Goal: Task Accomplishment & Management: Use online tool/utility

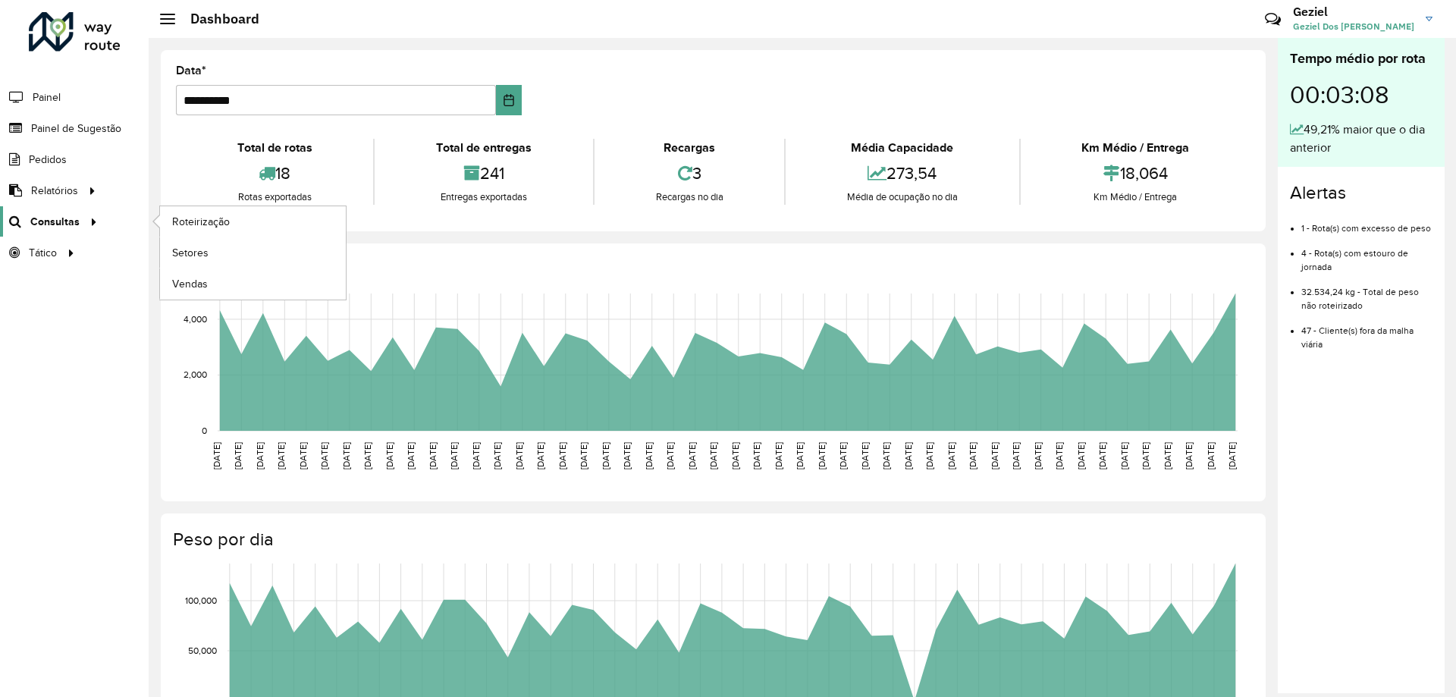
click at [43, 223] on span "Consultas" at bounding box center [54, 222] width 49 height 16
click at [208, 221] on span "Roteirização" at bounding box center [202, 222] width 61 height 16
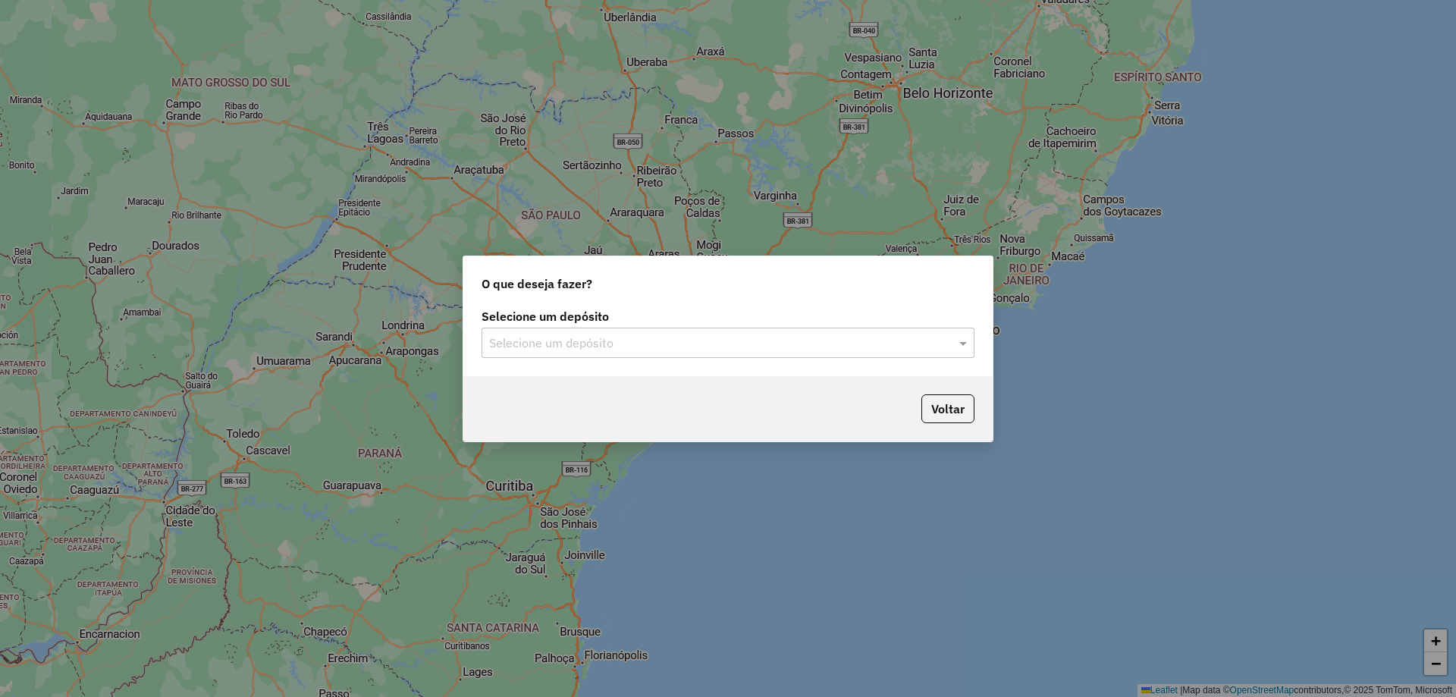
click at [607, 342] on input "text" at bounding box center [712, 343] width 447 height 18
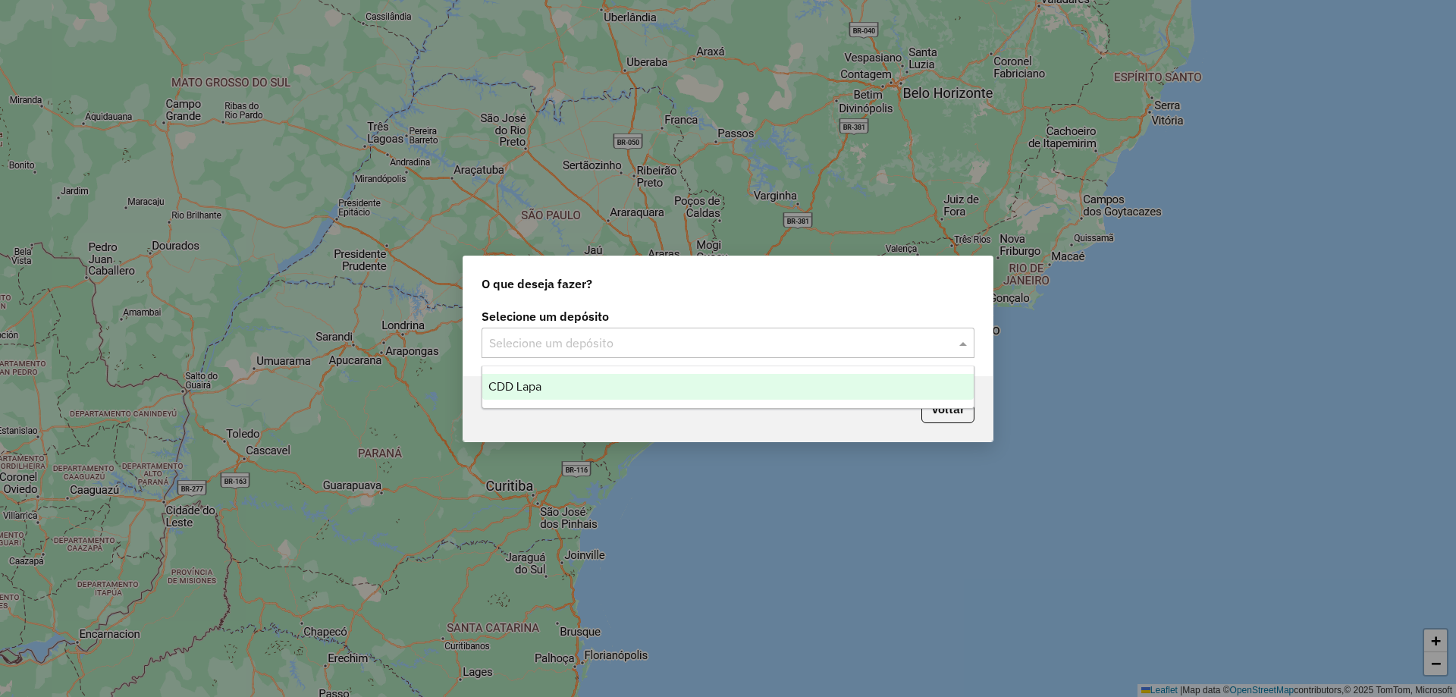
click at [553, 389] on div "CDD Lapa" at bounding box center [727, 387] width 491 height 26
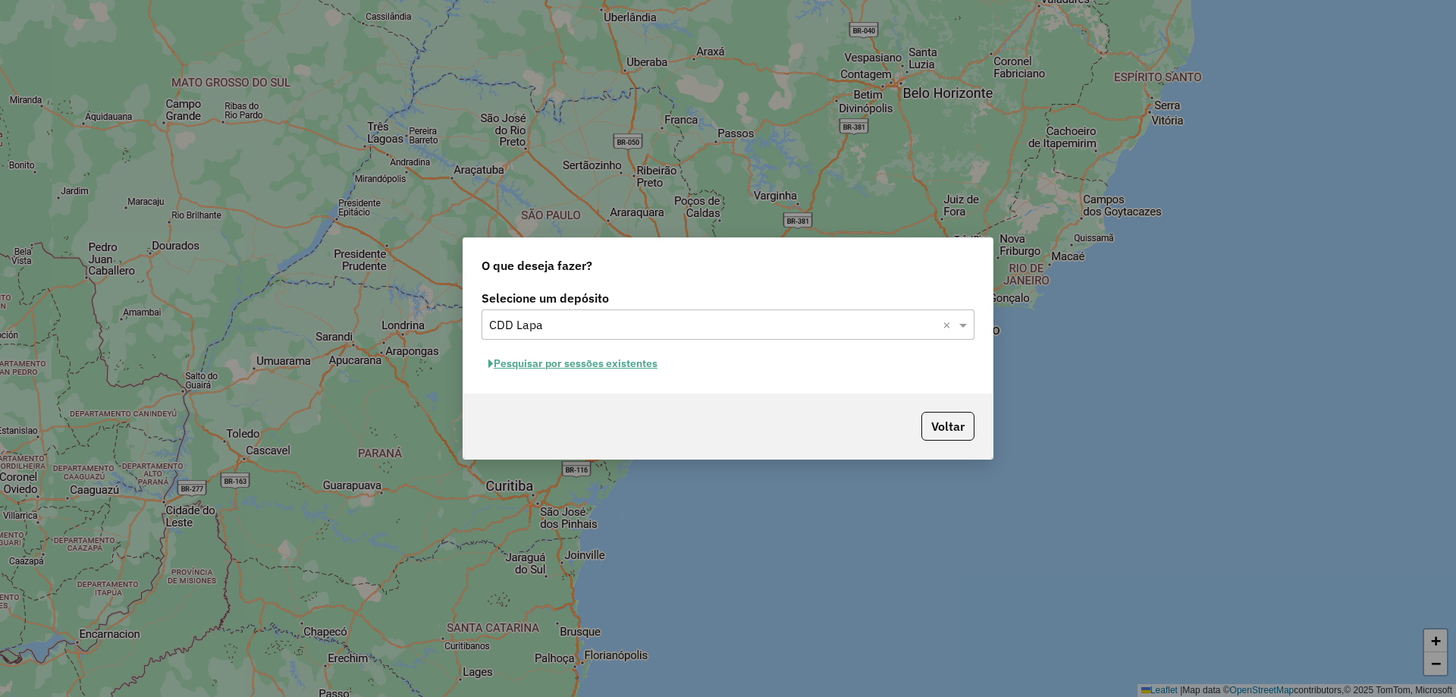
click at [629, 363] on button "Pesquisar por sessões existentes" at bounding box center [572, 364] width 183 height 24
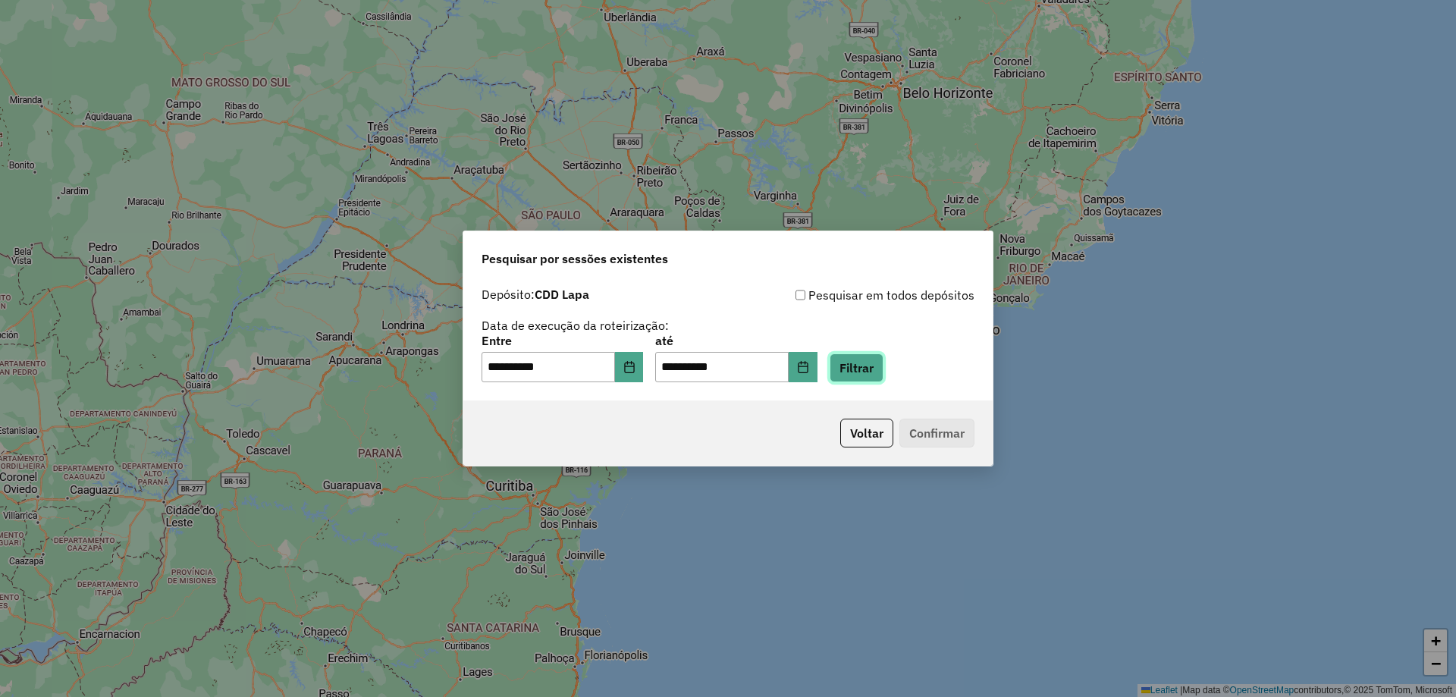
click at [876, 363] on button "Filtrar" at bounding box center [856, 367] width 54 height 29
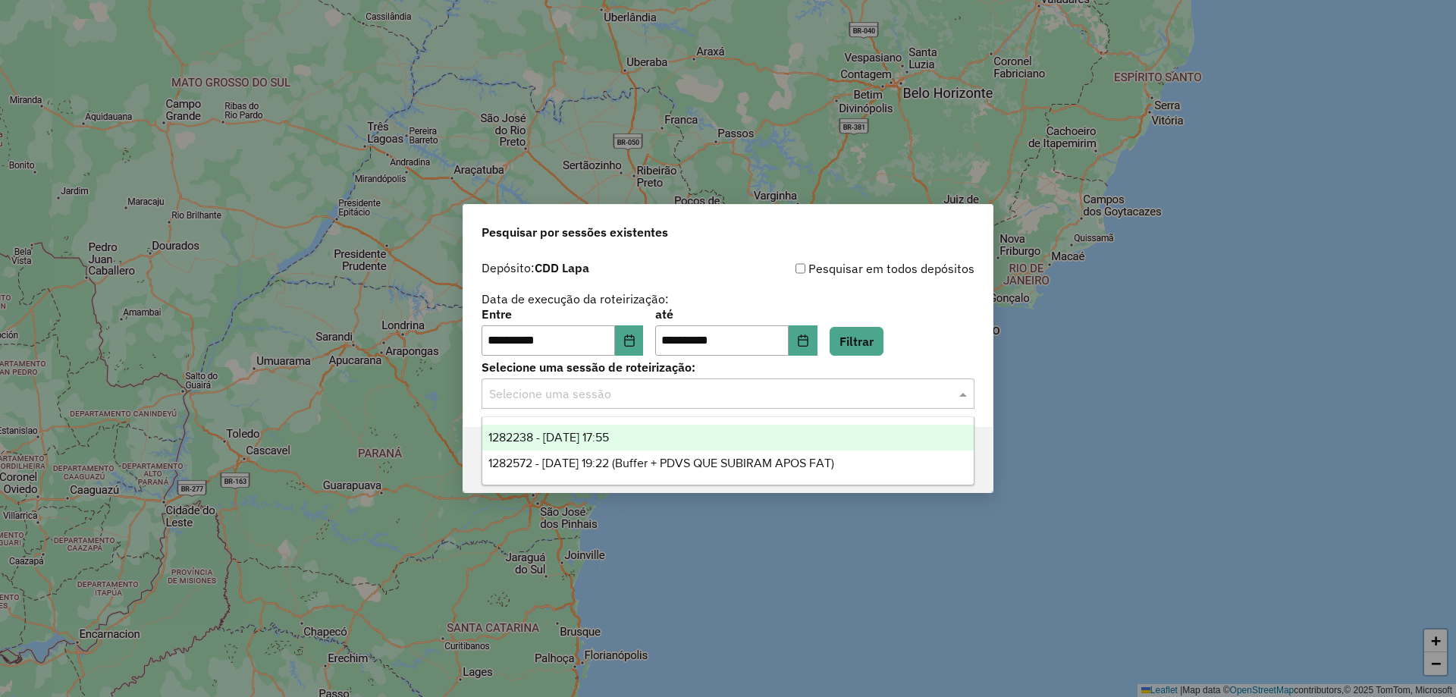
click at [672, 391] on input "text" at bounding box center [712, 394] width 447 height 18
click at [591, 434] on span "1282238 - 25/09/2025 17:55" at bounding box center [548, 437] width 121 height 13
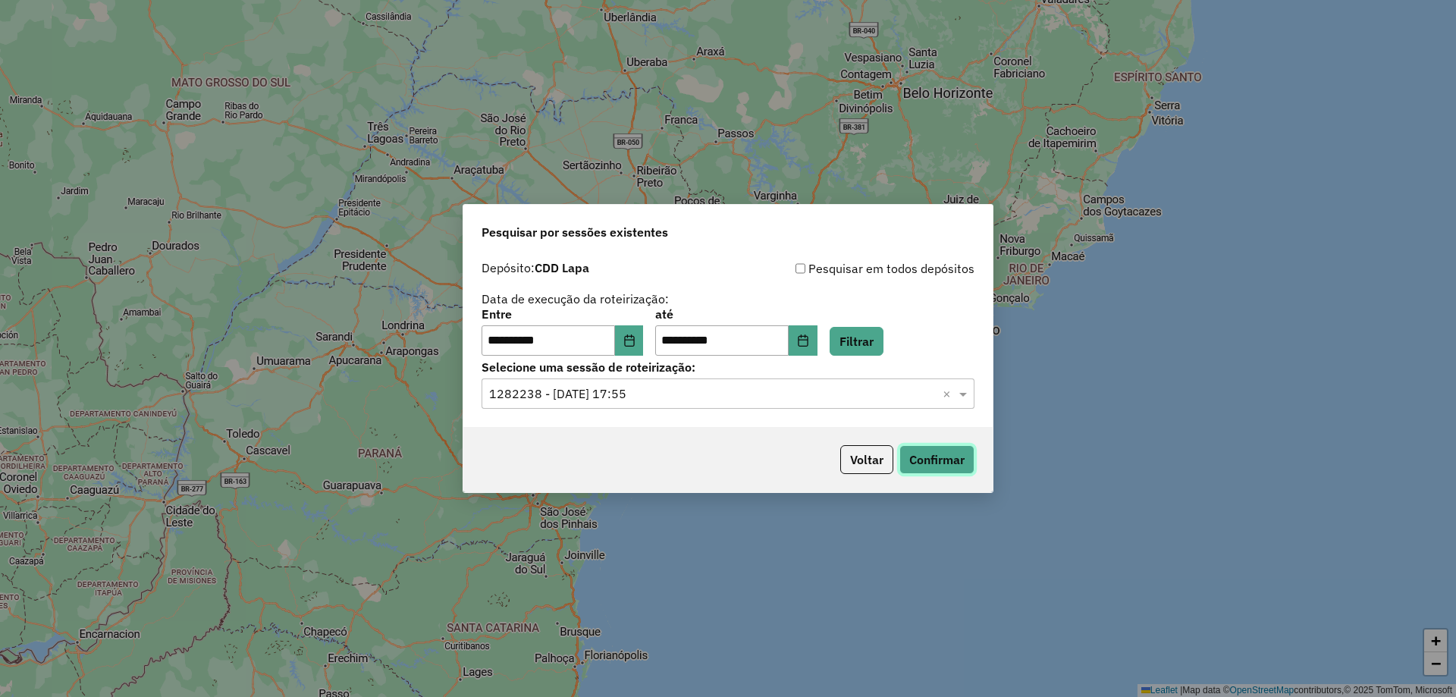
click at [943, 456] on button "Confirmar" at bounding box center [936, 459] width 75 height 29
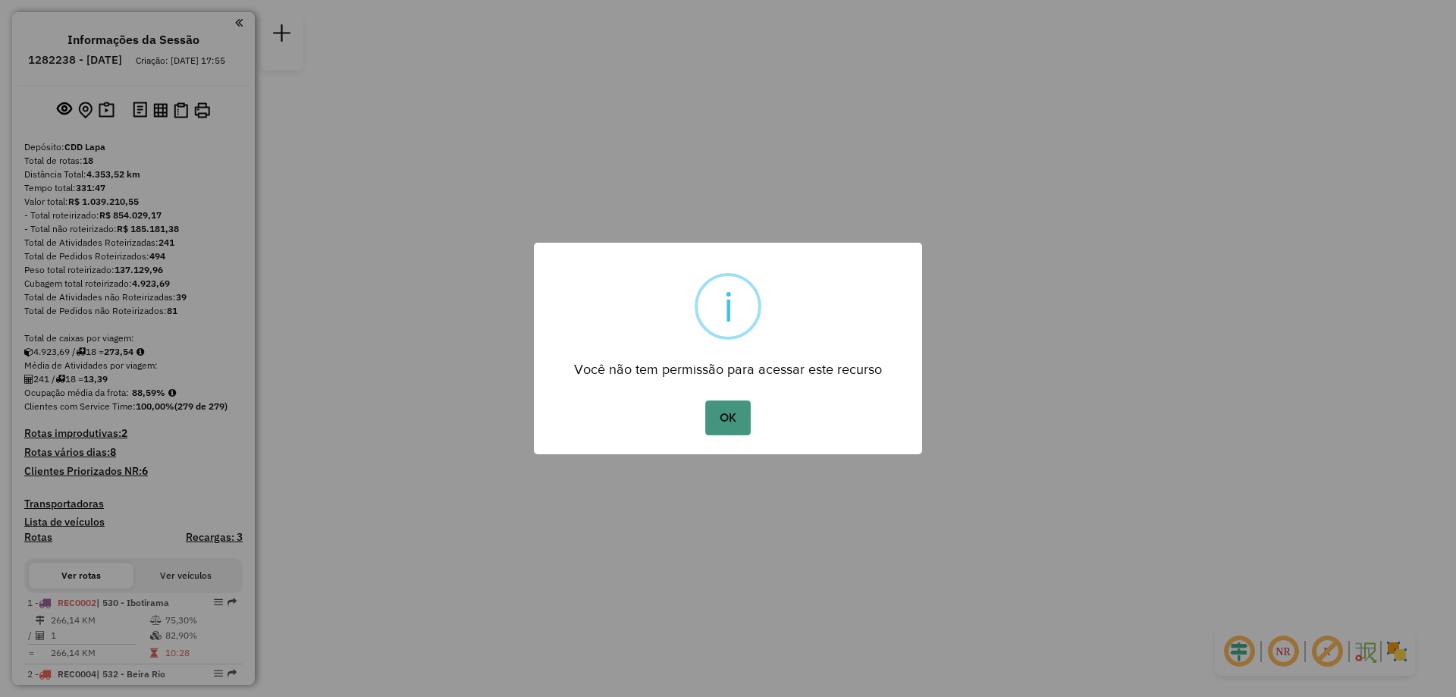
click at [707, 424] on button "OK" at bounding box center [727, 417] width 45 height 35
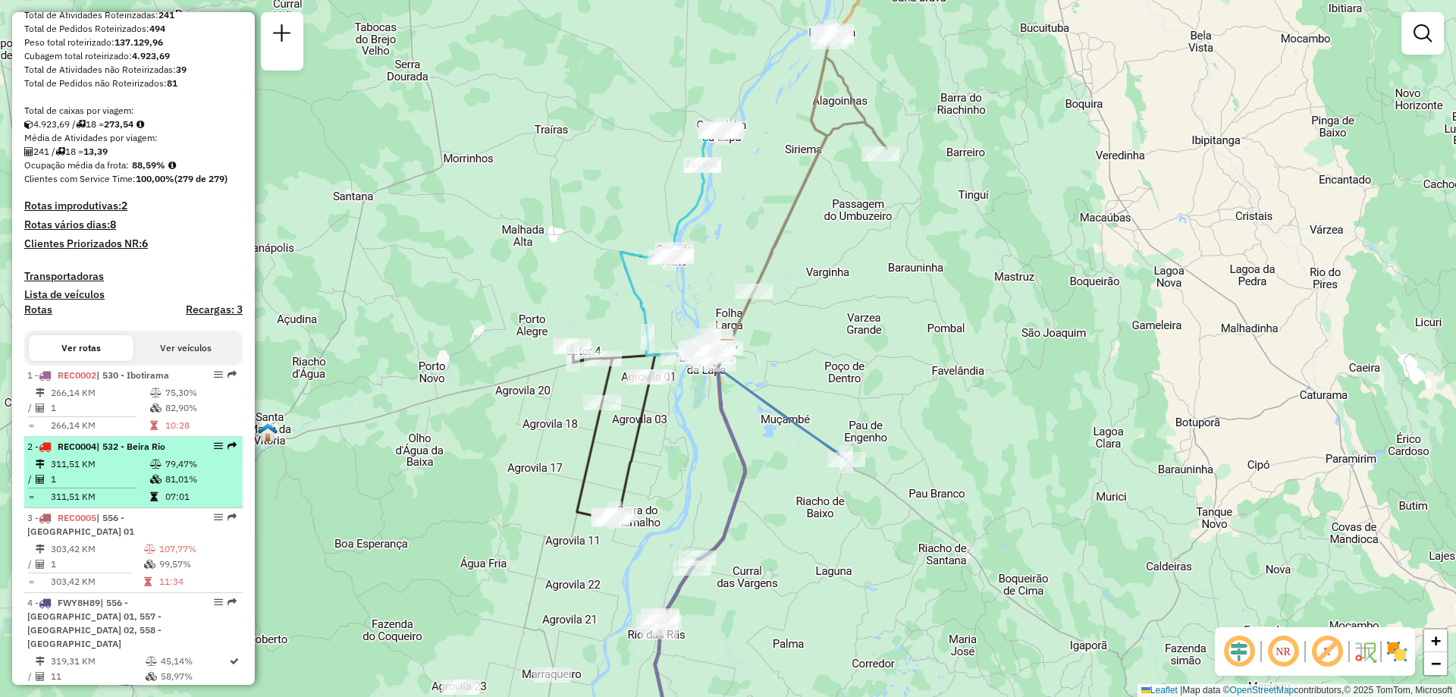
scroll to position [303, 0]
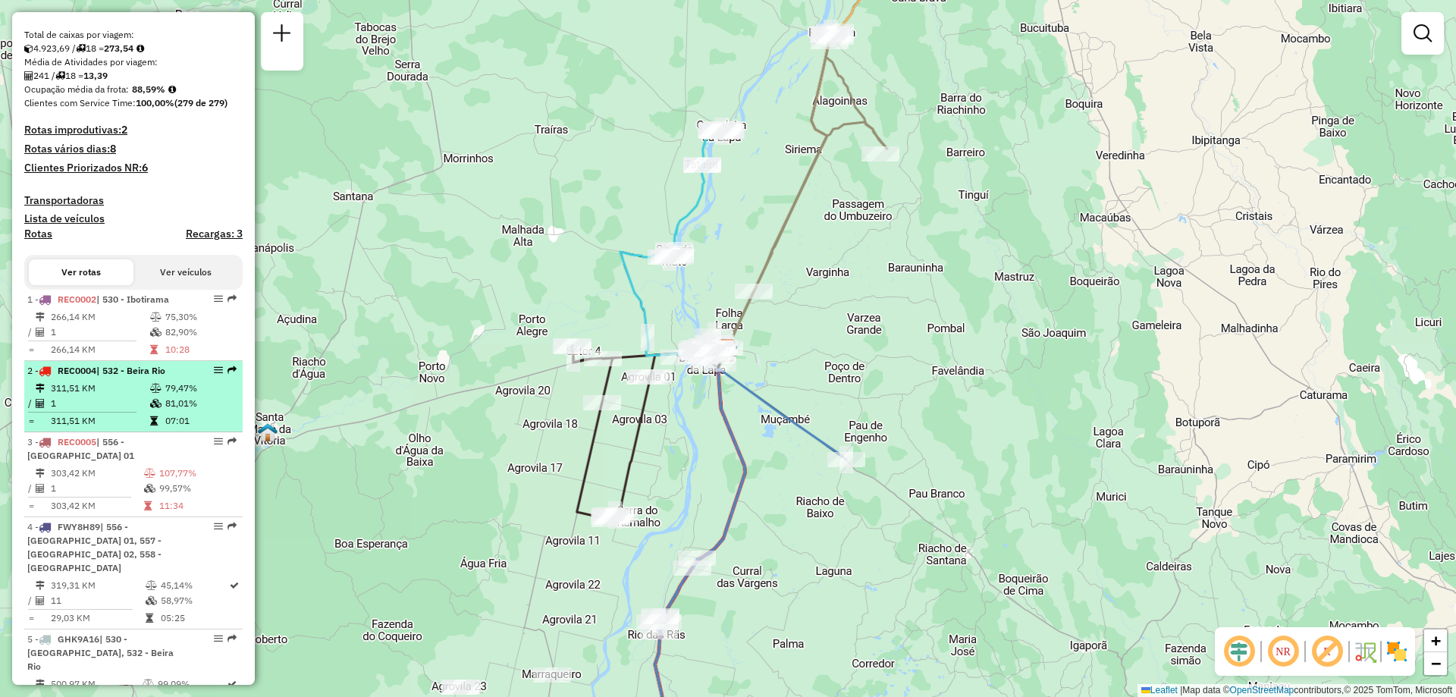
click at [119, 396] on td "311,51 KM" at bounding box center [99, 388] width 99 height 15
select select "**********"
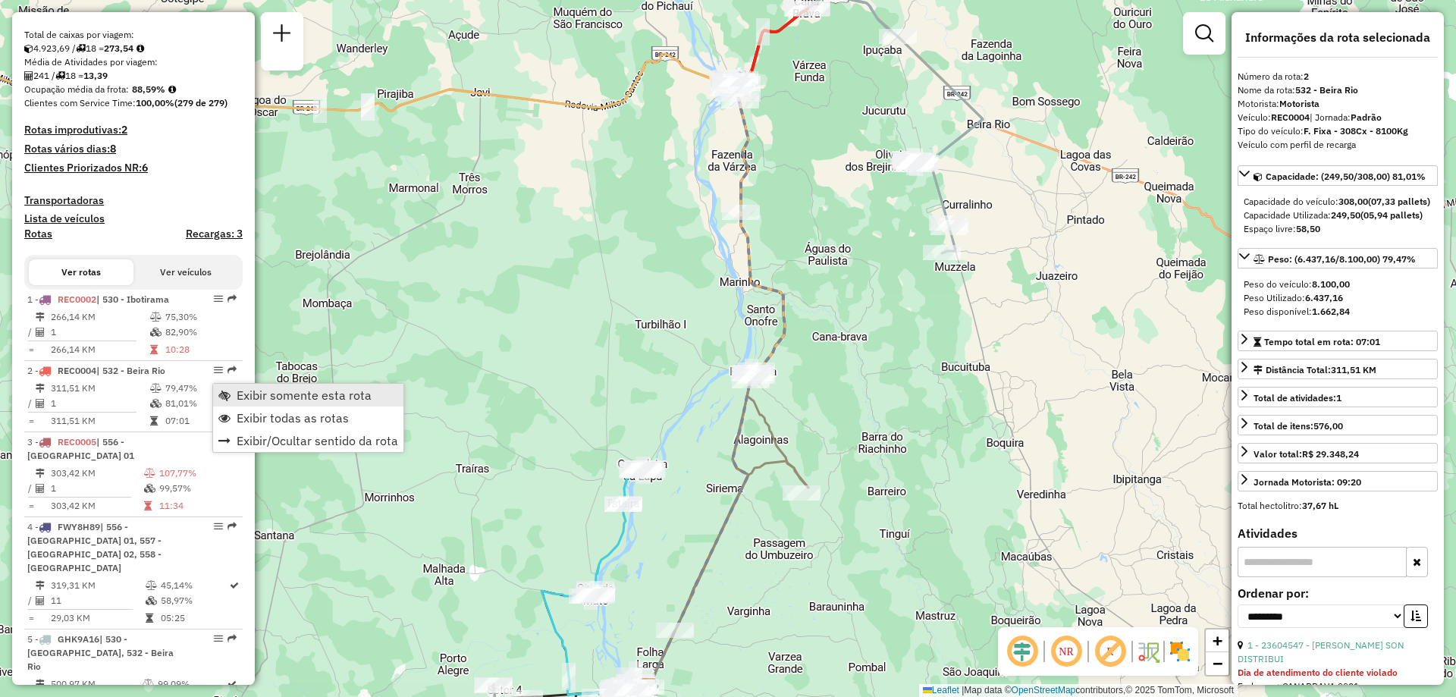
click at [243, 391] on span "Exibir somente esta rota" at bounding box center [304, 395] width 135 height 12
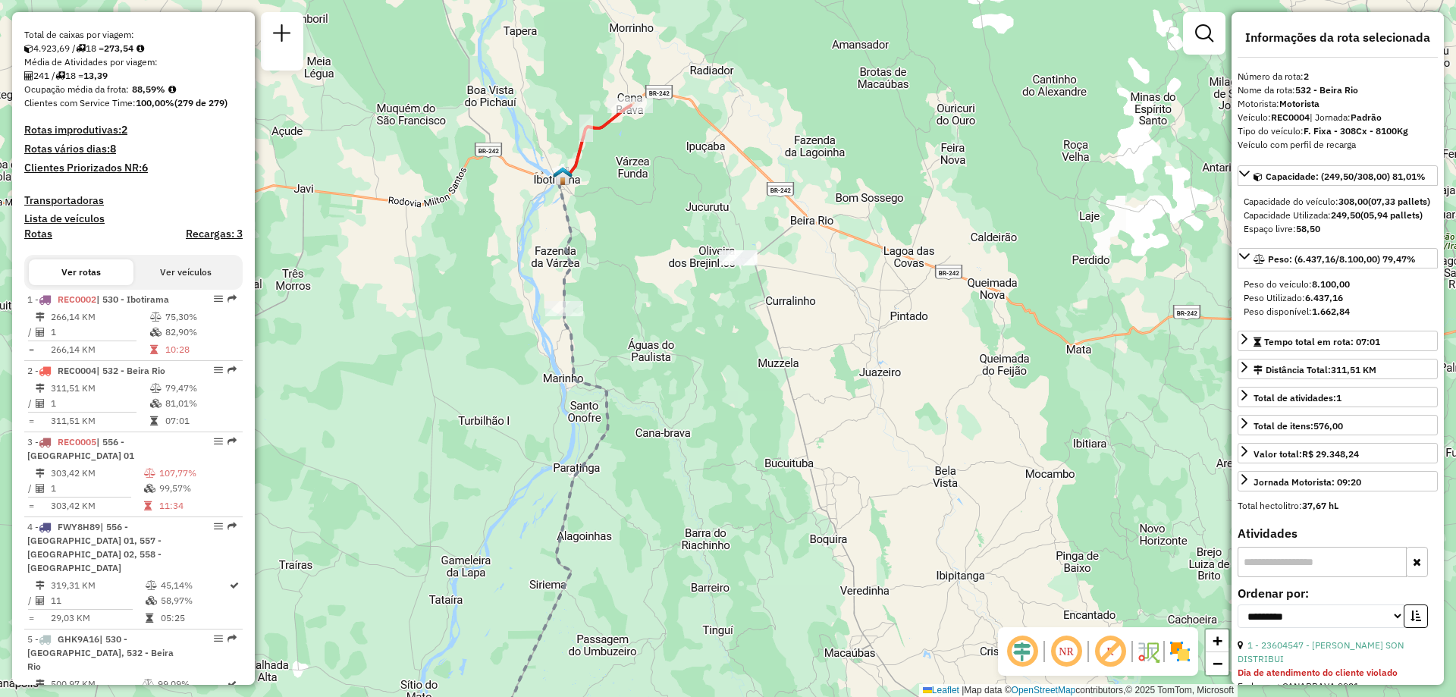
drag, startPoint x: 1114, startPoint y: 297, endPoint x: 956, endPoint y: 403, distance: 190.1
click at [956, 403] on div "Janela de atendimento Grade de atendimento Capacidade Transportadoras Veículos …" at bounding box center [728, 348] width 1456 height 697
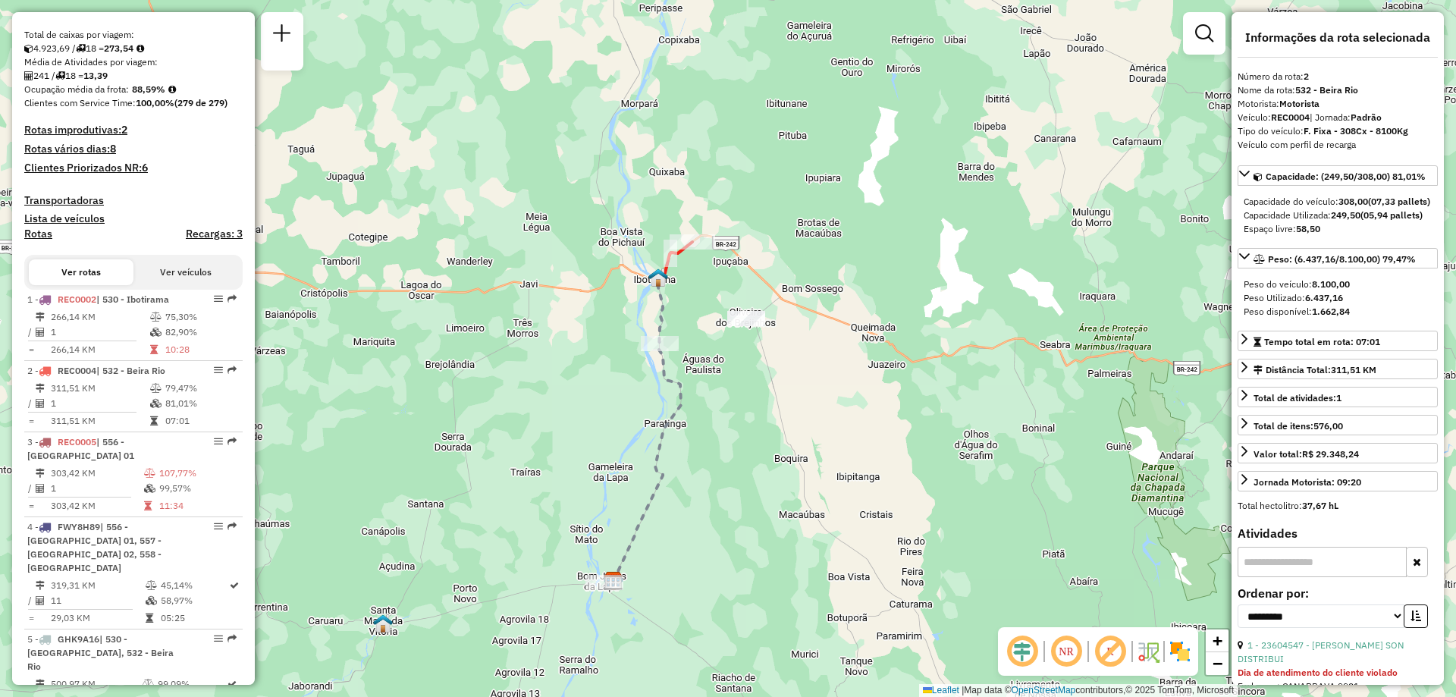
click at [1067, 644] on em at bounding box center [1066, 651] width 36 height 36
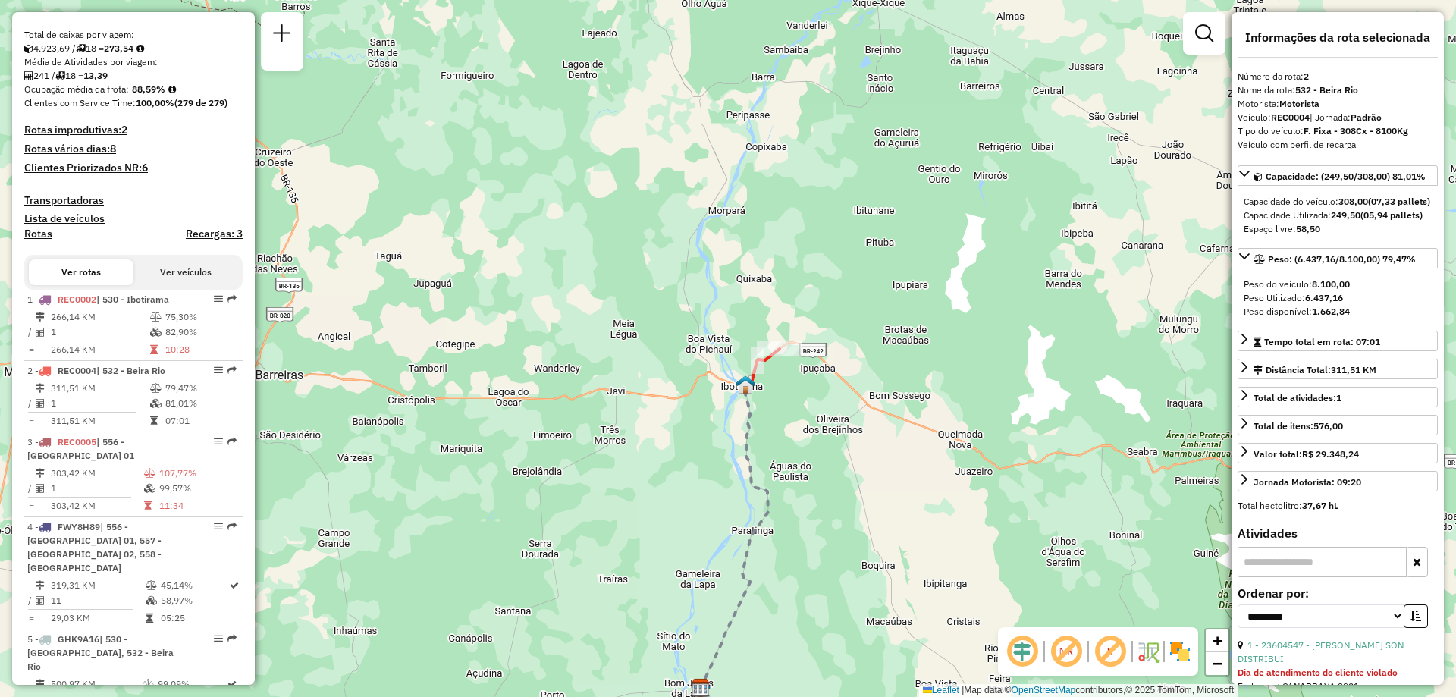
drag, startPoint x: 716, startPoint y: 390, endPoint x: 797, endPoint y: 506, distance: 141.1
click at [801, 509] on div "Janela de atendimento Grade de atendimento Capacidade Transportadoras Veículos …" at bounding box center [728, 348] width 1456 height 697
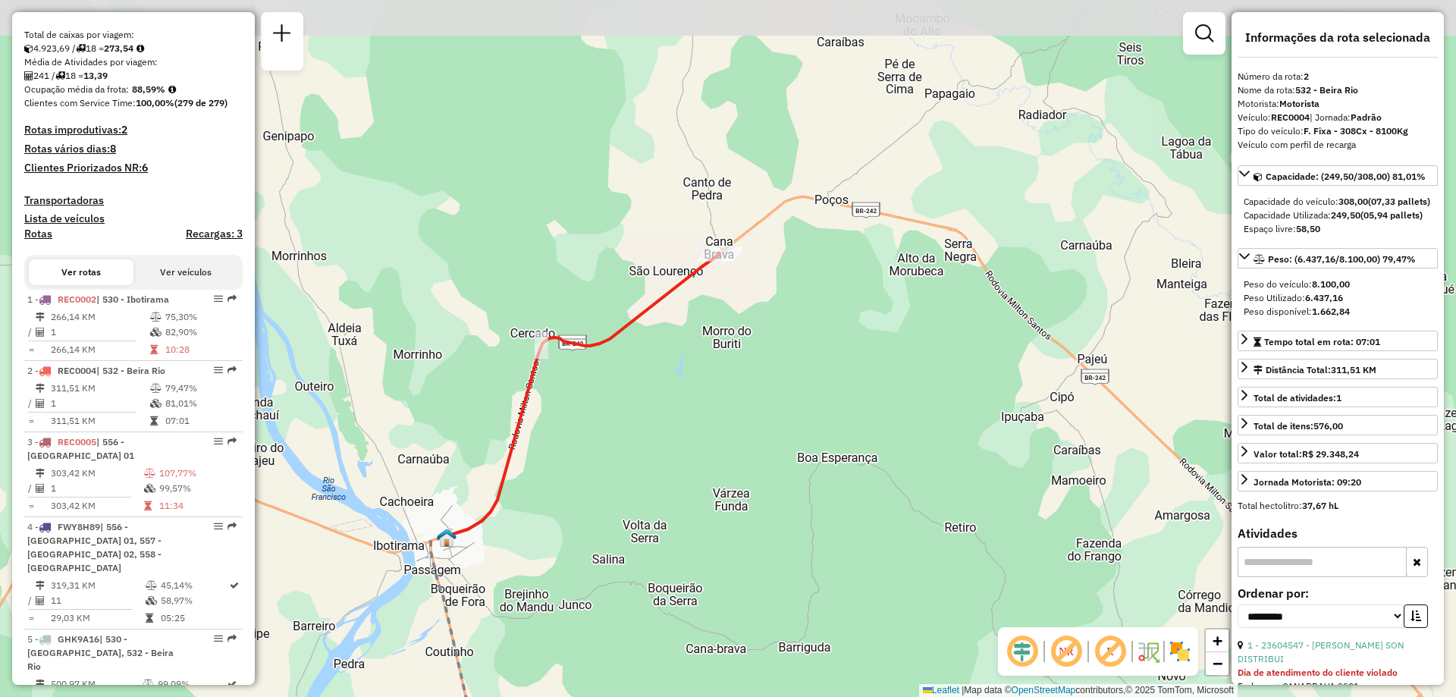
drag, startPoint x: 778, startPoint y: 257, endPoint x: 707, endPoint y: 361, distance: 126.0
click at [707, 361] on div "Janela de atendimento Grade de atendimento Capacidade Transportadoras Veículos …" at bounding box center [728, 348] width 1456 height 697
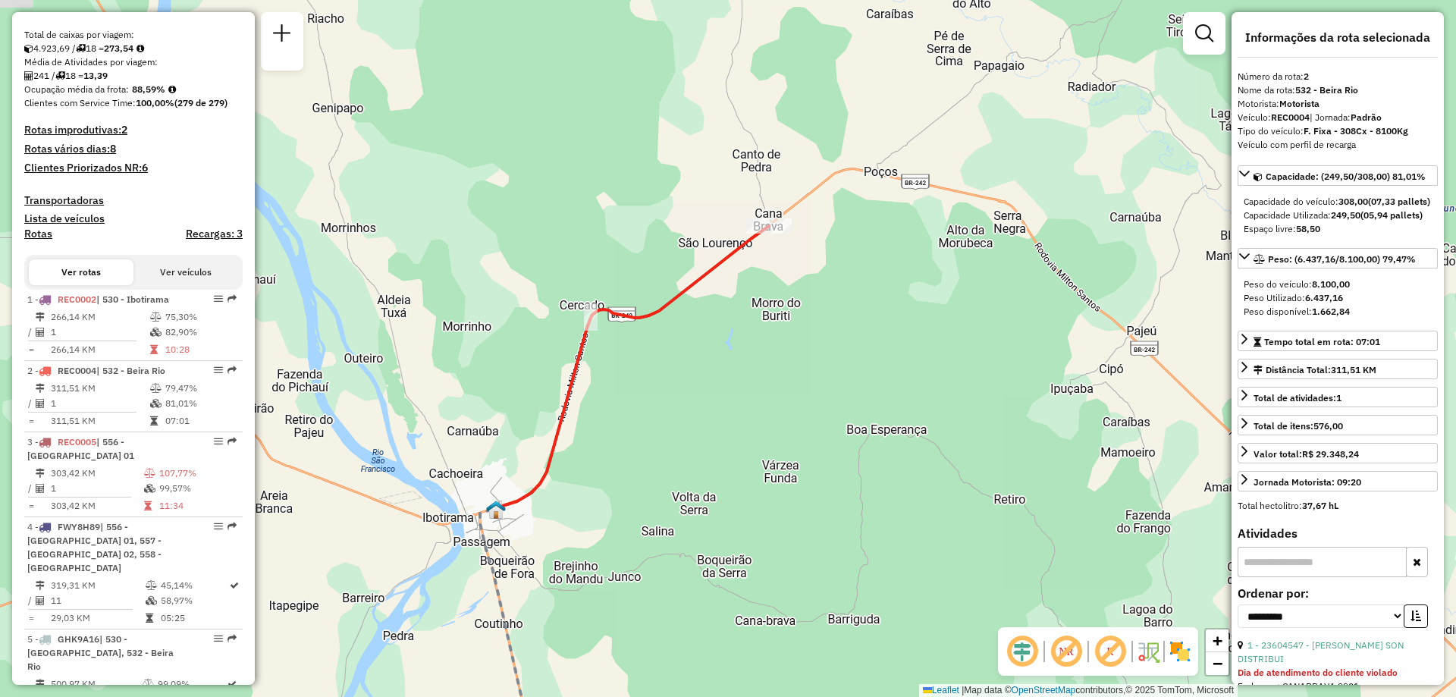
drag, startPoint x: 673, startPoint y: 422, endPoint x: 709, endPoint y: 424, distance: 35.7
click at [709, 424] on div "Janela de atendimento Grade de atendimento Capacidade Transportadoras Veículos …" at bounding box center [728, 348] width 1456 height 697
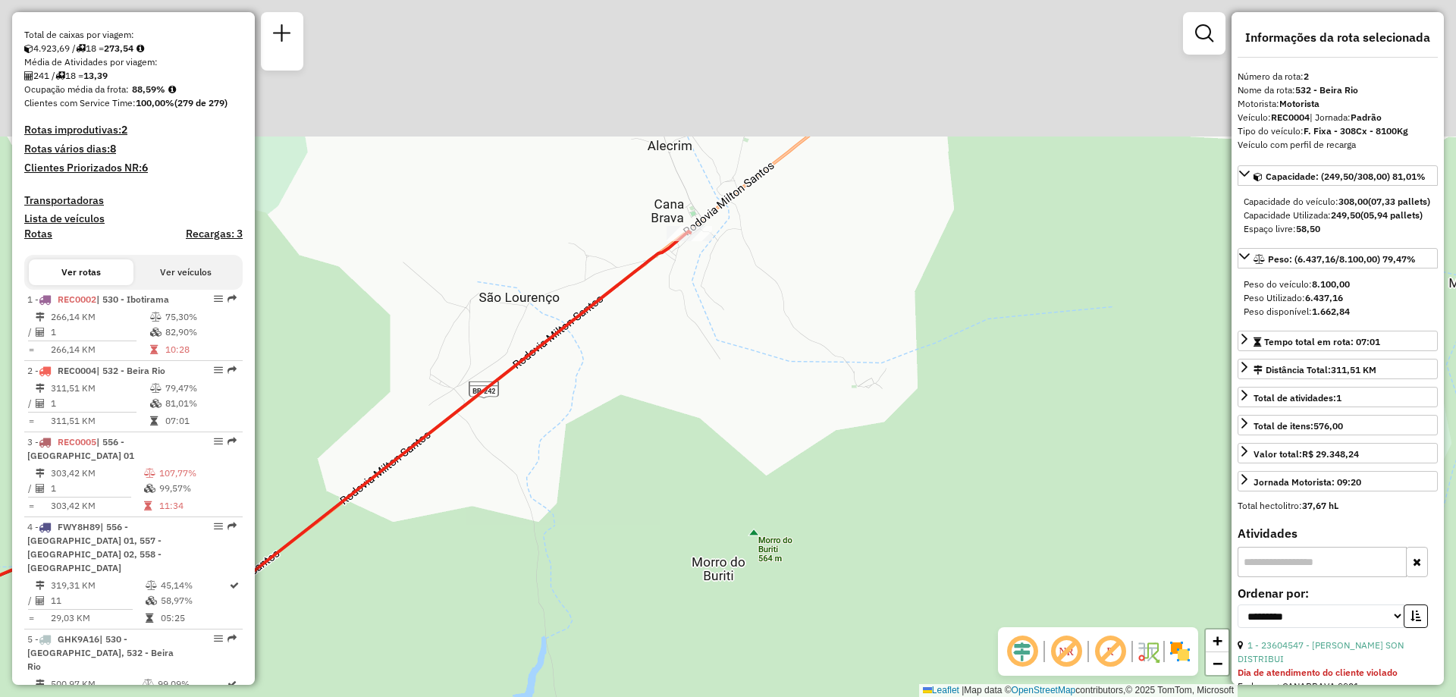
drag, startPoint x: 723, startPoint y: 257, endPoint x: 717, endPoint y: 328, distance: 70.8
click at [717, 328] on div "Janela de atendimento Grade de atendimento Capacidade Transportadoras Veículos …" at bounding box center [728, 348] width 1456 height 697
